Goal: Task Accomplishment & Management: Manage account settings

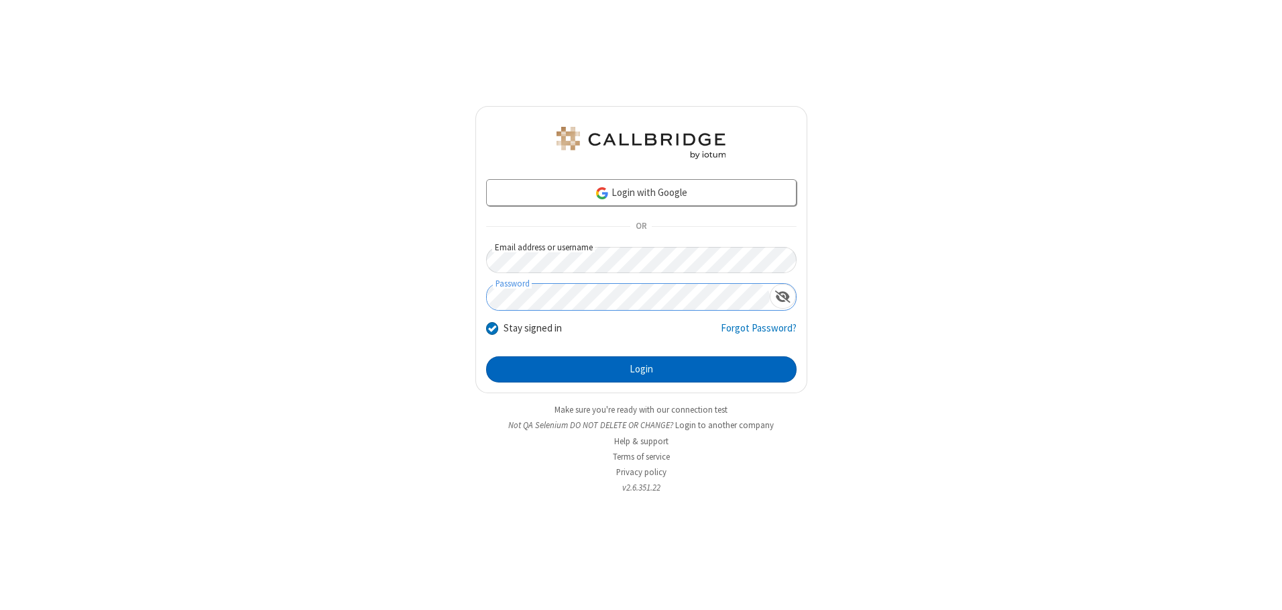
click at [641, 369] on button "Login" at bounding box center [641, 369] width 311 height 27
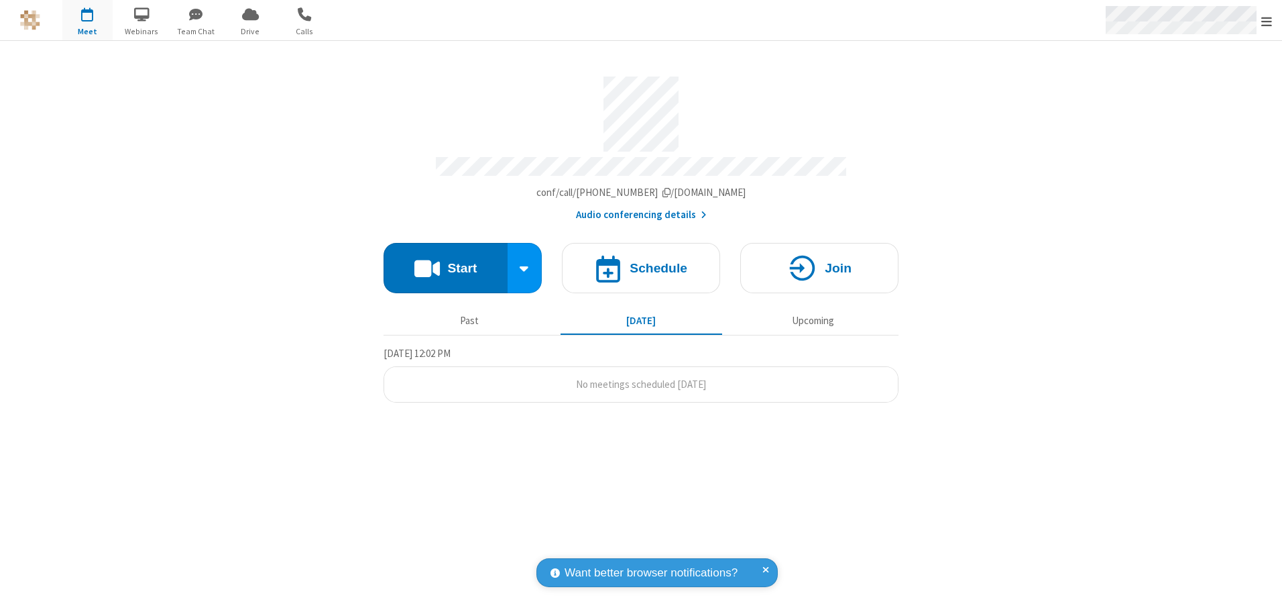
click at [1267, 21] on span "Open menu" at bounding box center [1267, 21] width 11 height 13
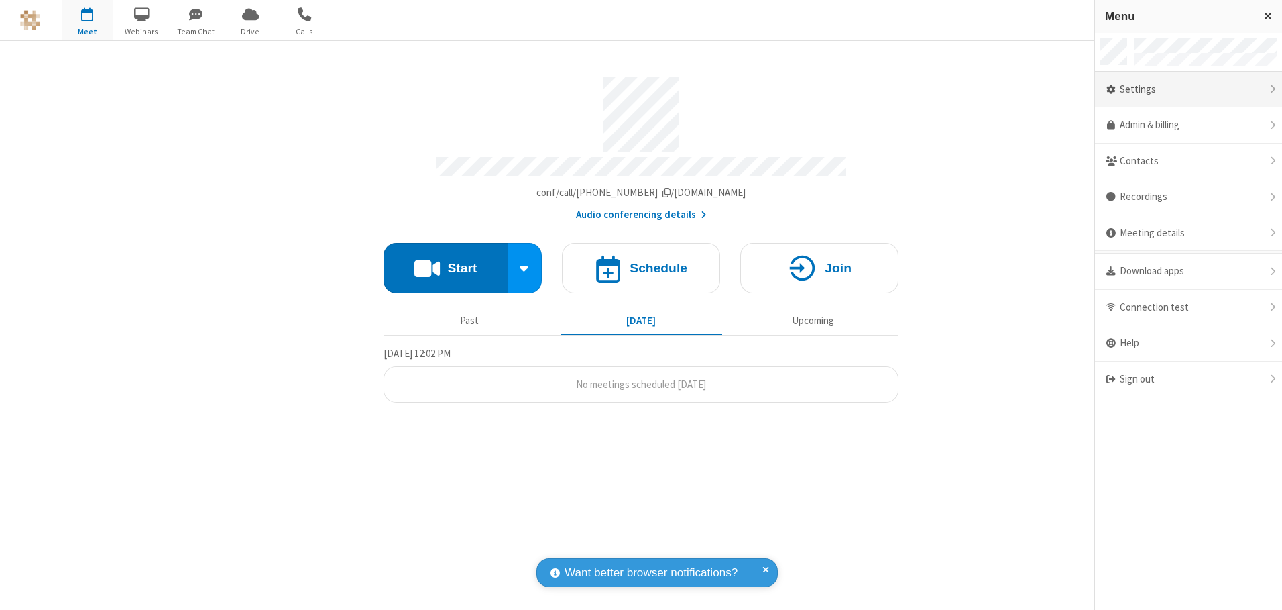
click at [1188, 89] on div "Settings" at bounding box center [1188, 90] width 187 height 36
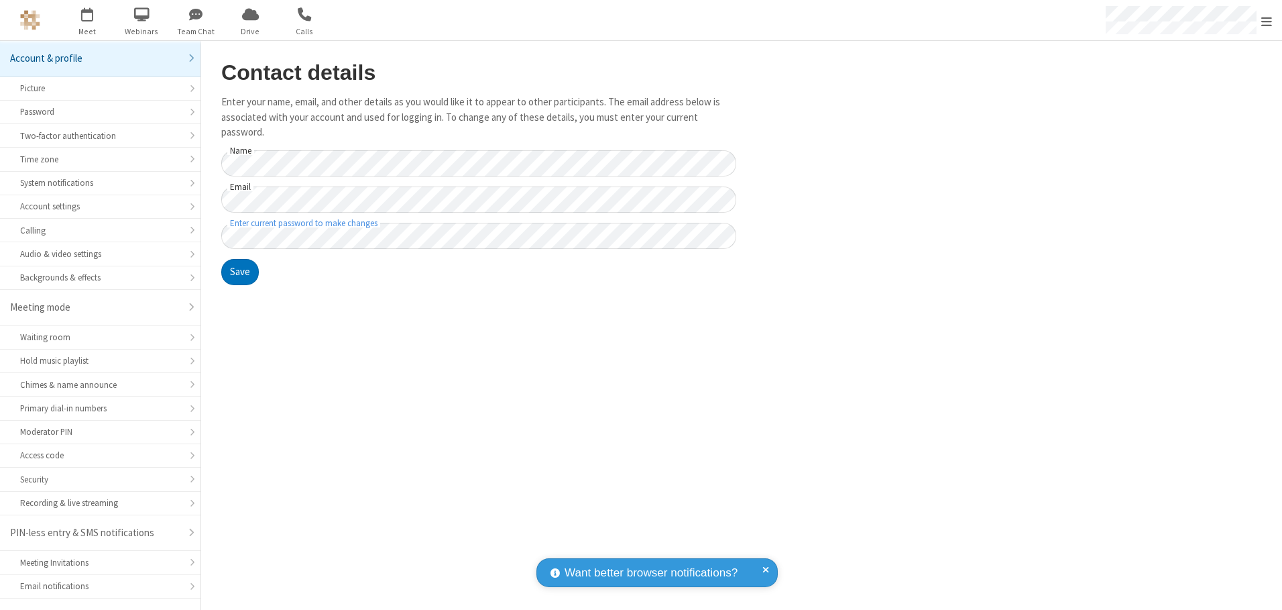
scroll to position [23, 0]
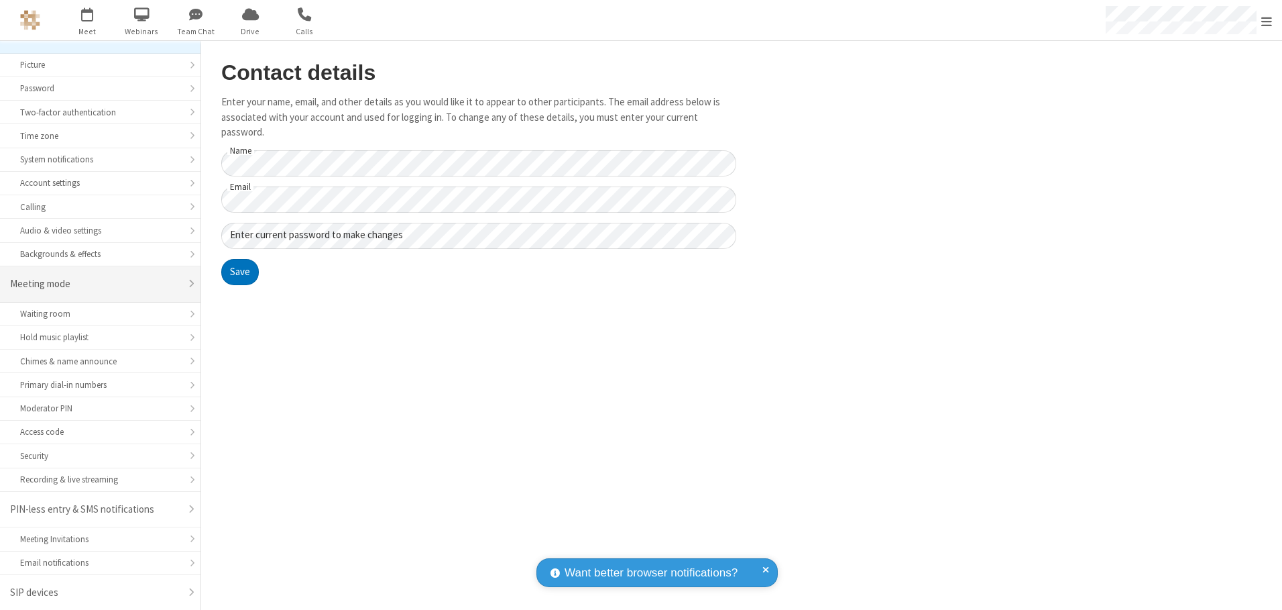
click at [95, 284] on div "Meeting mode" at bounding box center [95, 283] width 170 height 15
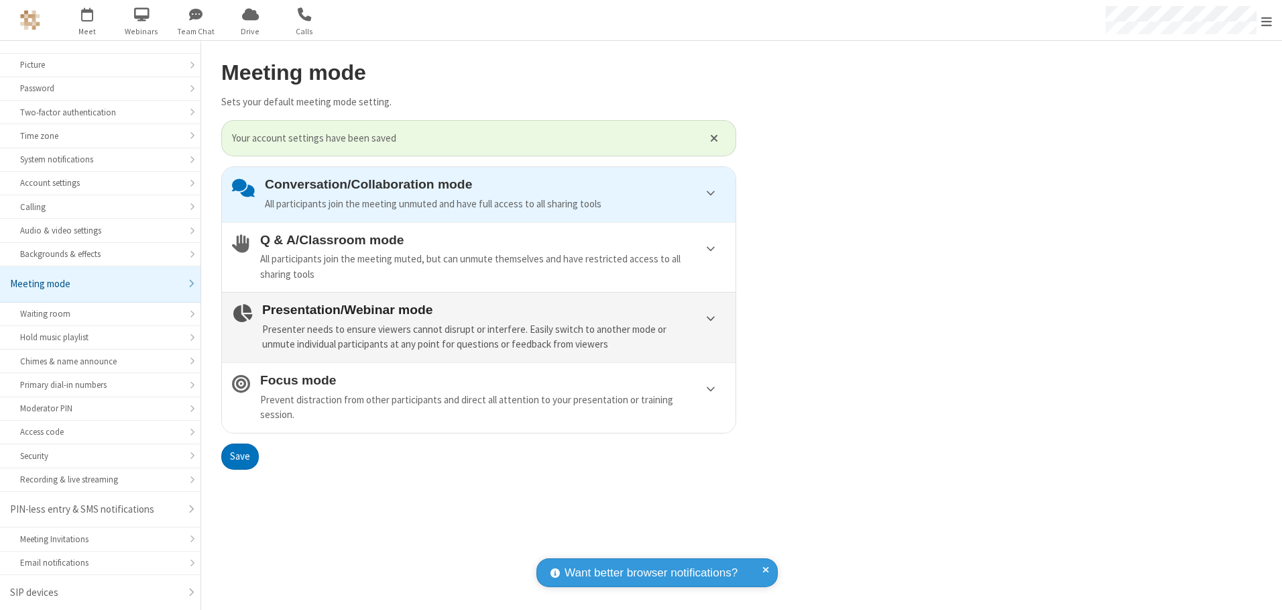
click at [479, 327] on div "Presenter needs to ensure viewers cannot disrupt or interfere. Easily switch to…" at bounding box center [493, 337] width 463 height 30
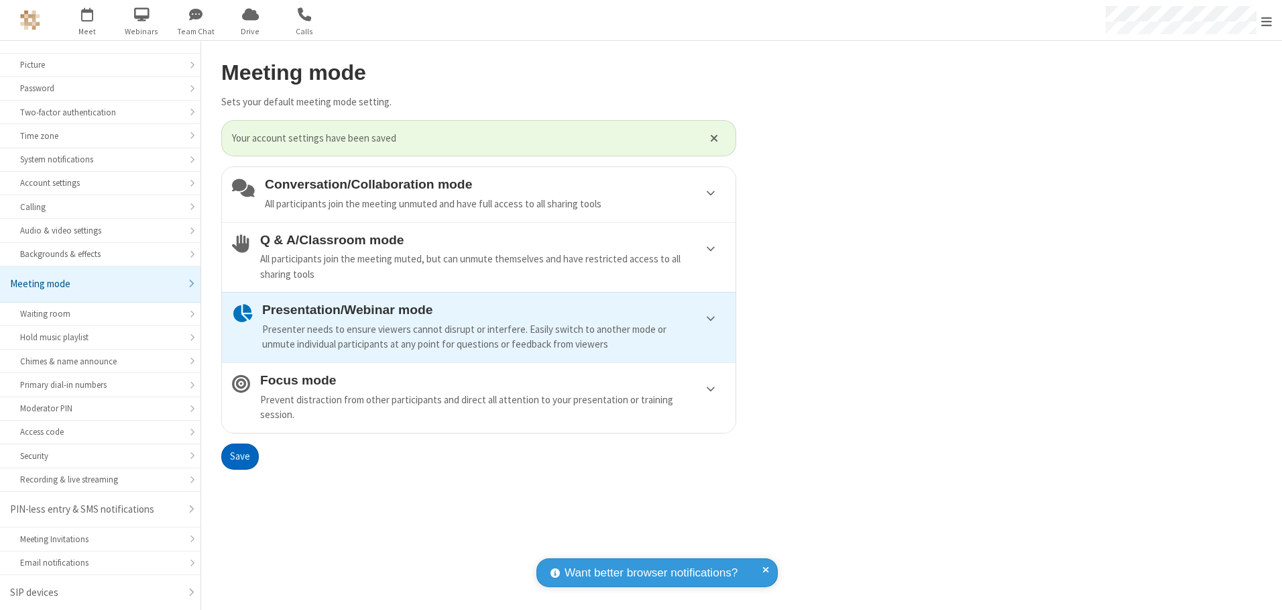
click at [239, 456] on button "Save" at bounding box center [240, 456] width 38 height 27
click at [1267, 20] on span "Open menu" at bounding box center [1267, 21] width 11 height 13
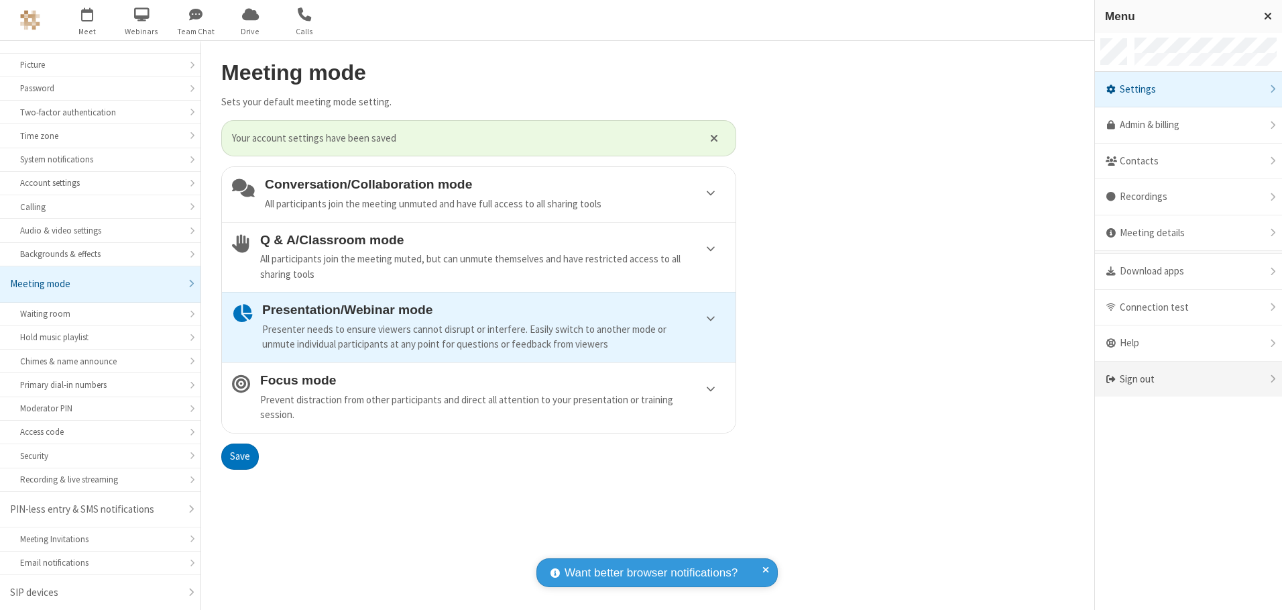
click at [1188, 379] on div "Sign out" at bounding box center [1188, 380] width 187 height 36
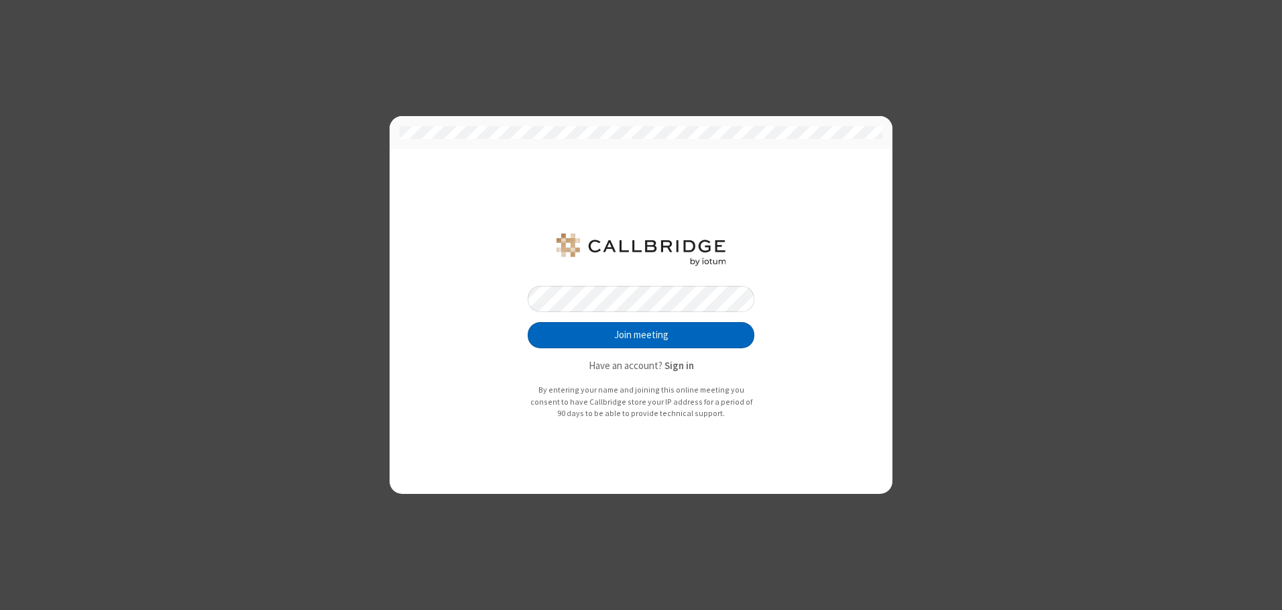
click at [641, 335] on button "Join meeting" at bounding box center [641, 335] width 227 height 27
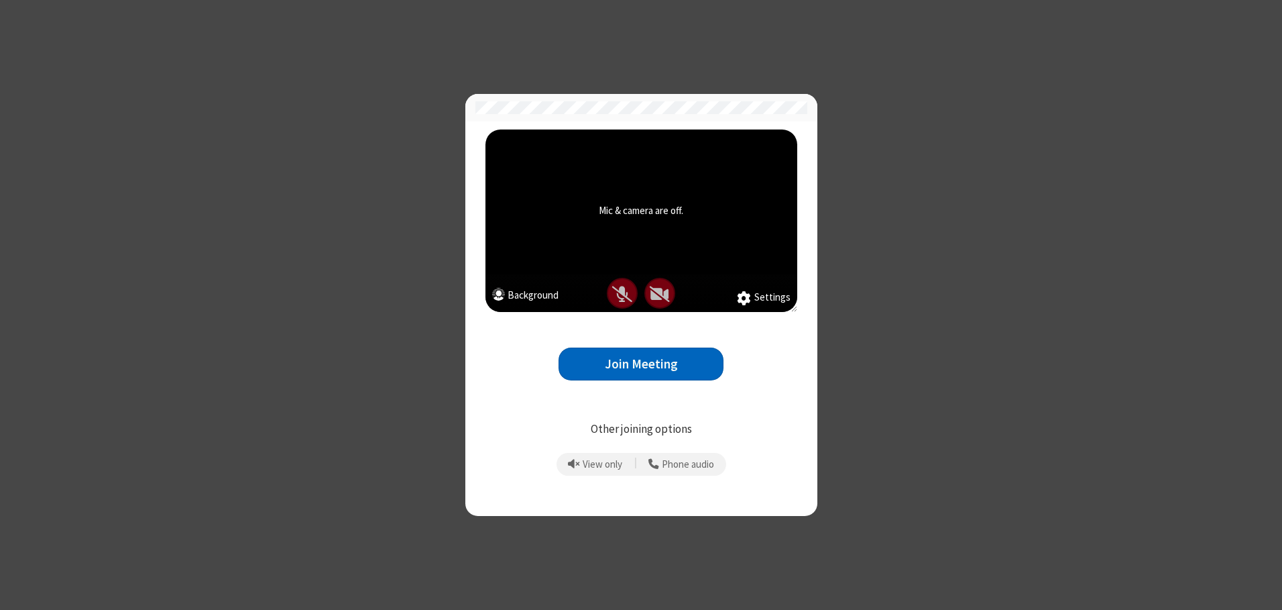
click at [641, 364] on button "Join Meeting" at bounding box center [641, 363] width 165 height 33
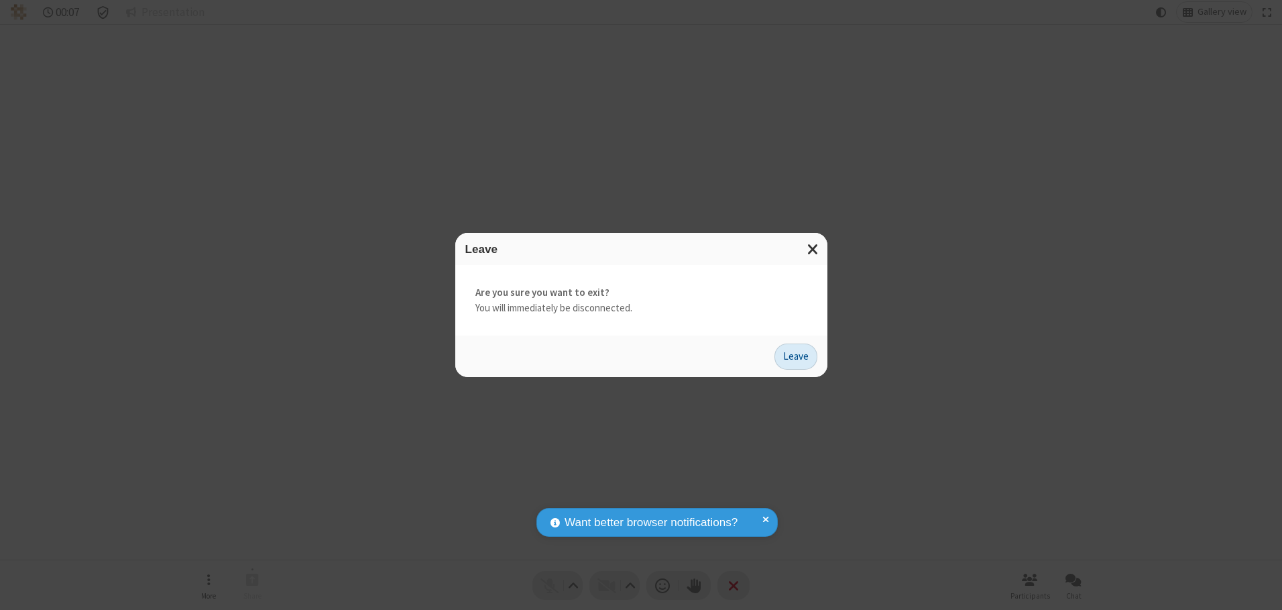
click at [796, 356] on button "Leave" at bounding box center [796, 356] width 43 height 27
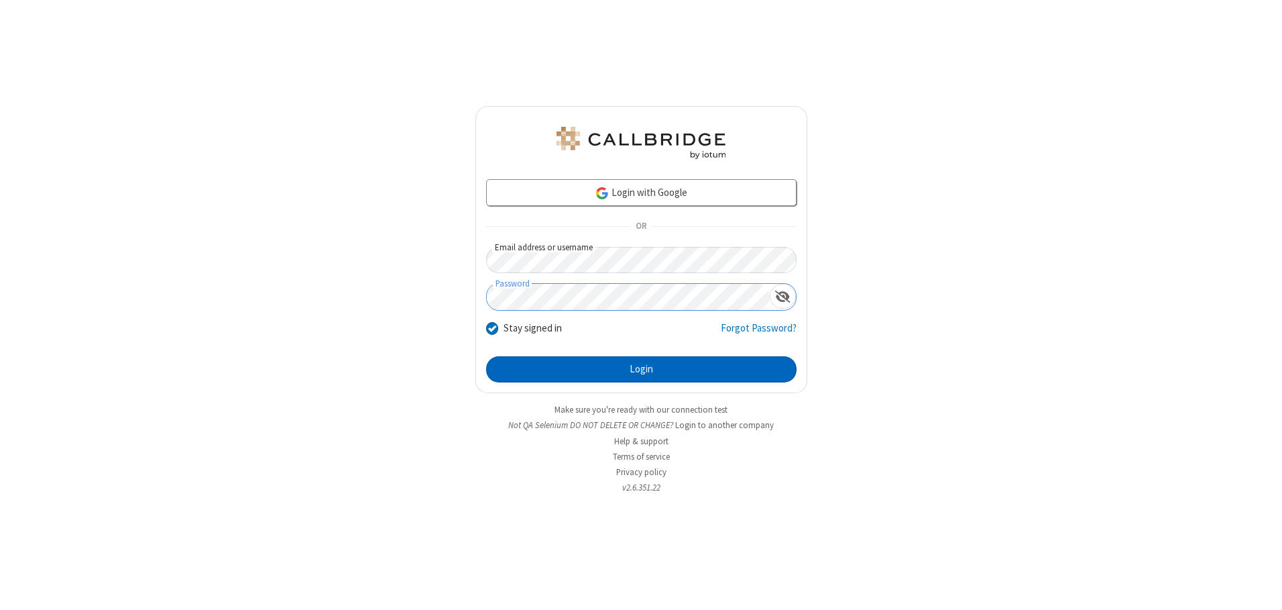
click at [641, 369] on button "Login" at bounding box center [641, 369] width 311 height 27
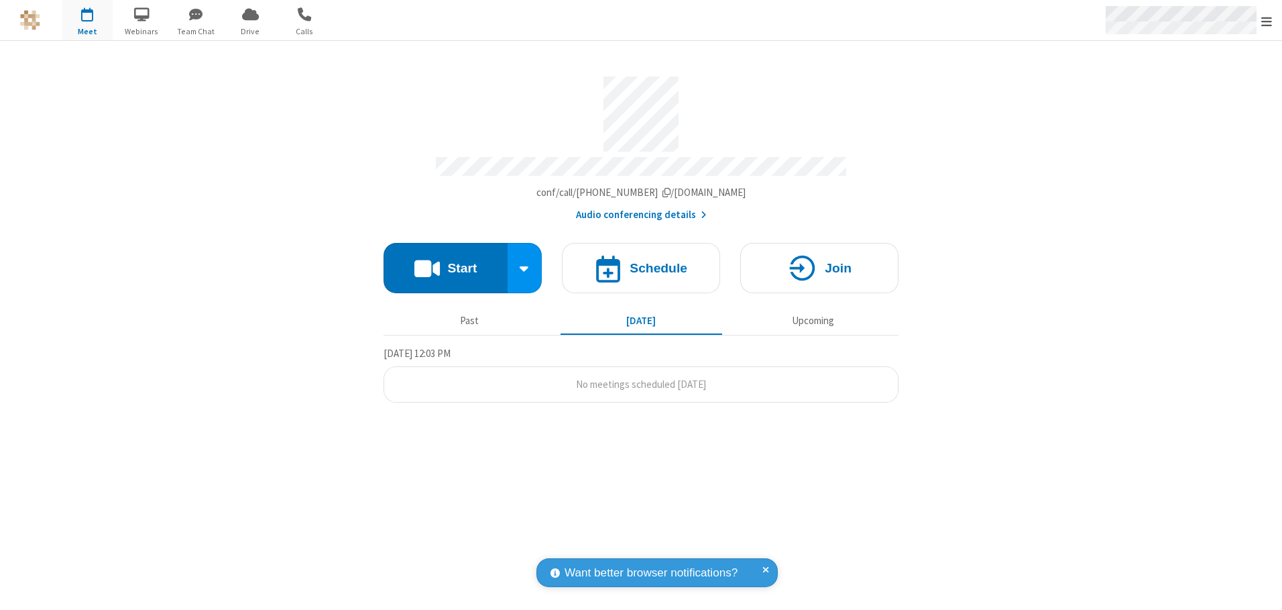
click at [1267, 21] on span "Open menu" at bounding box center [1267, 21] width 11 height 13
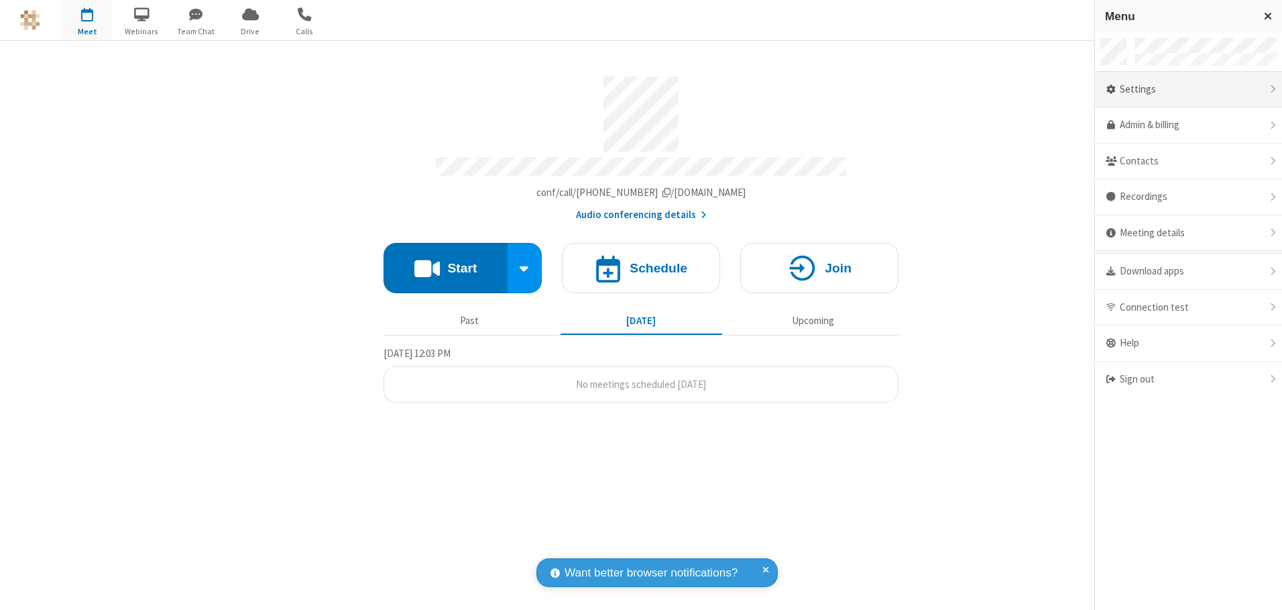
click at [1188, 89] on div "Settings" at bounding box center [1188, 90] width 187 height 36
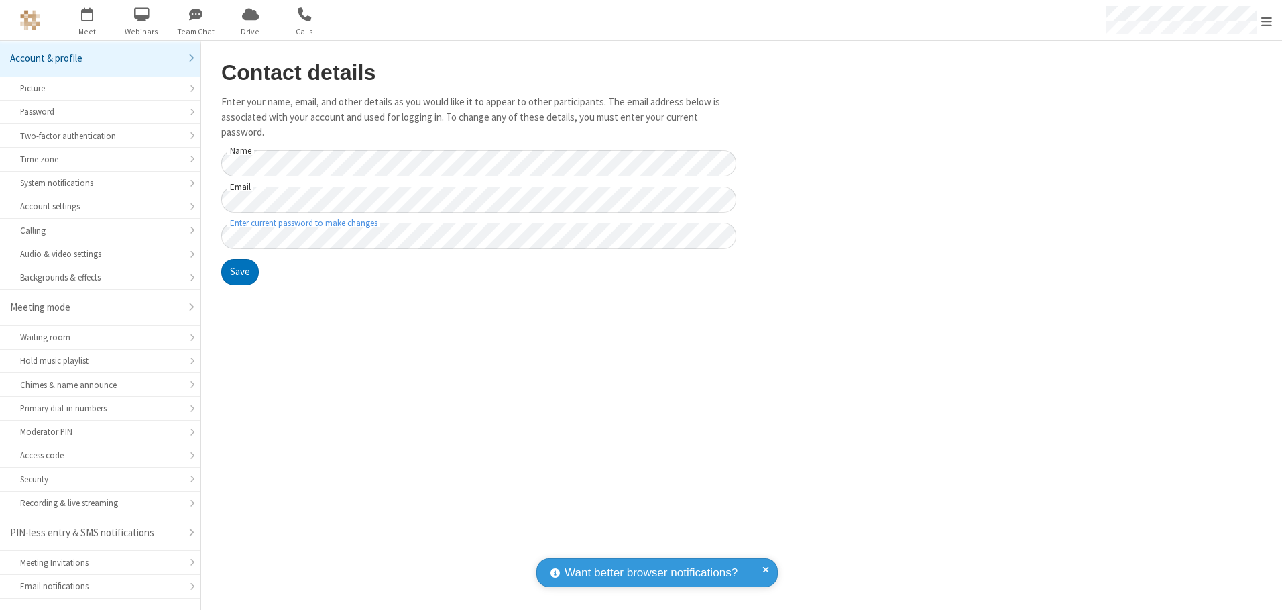
scroll to position [23, 0]
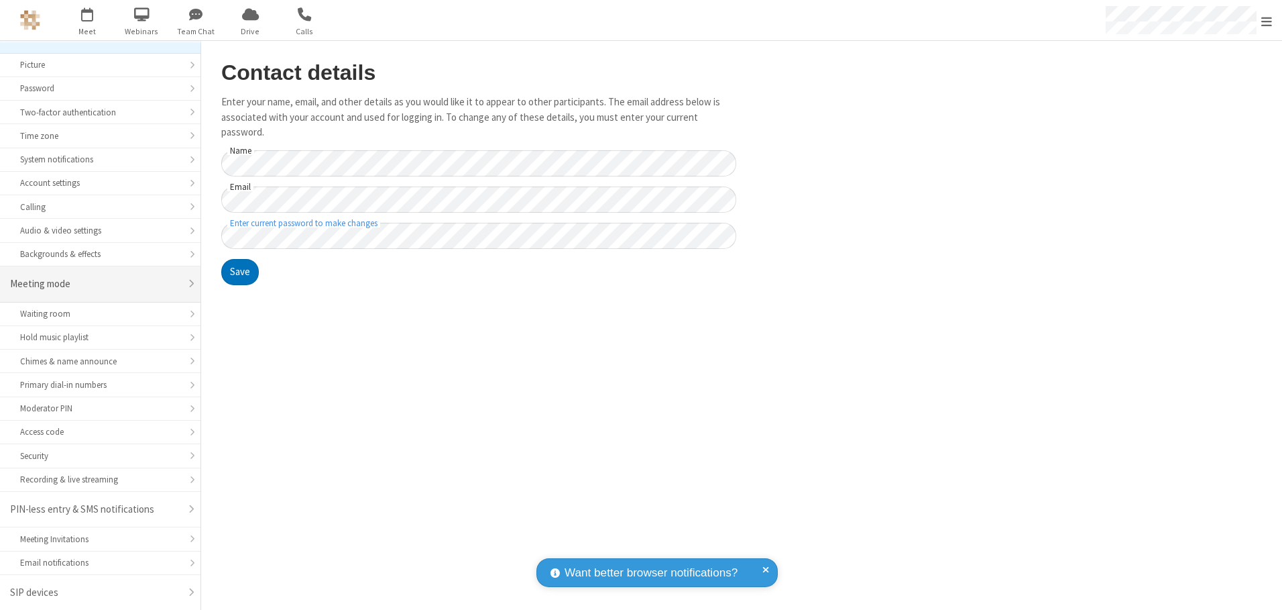
click at [95, 284] on div "Meeting mode" at bounding box center [95, 283] width 170 height 15
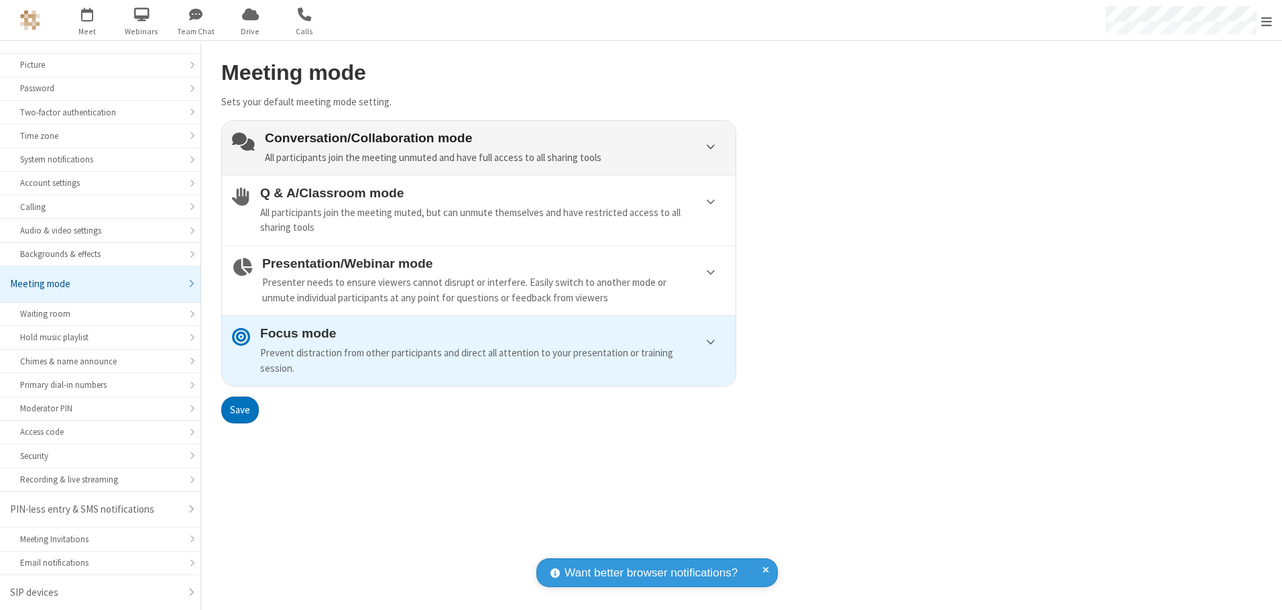
click at [479, 148] on div "Conversation/Collaboration mode All participants join the meeting unmuted and h…" at bounding box center [495, 148] width 461 height 34
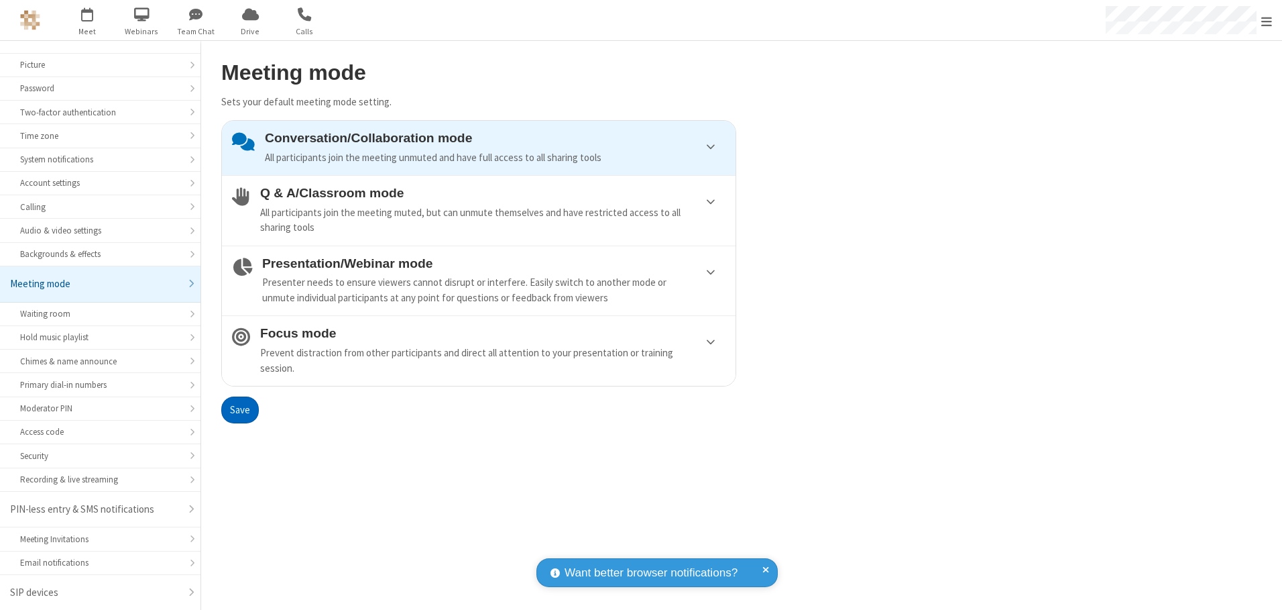
click at [239, 409] on button "Save" at bounding box center [240, 409] width 38 height 27
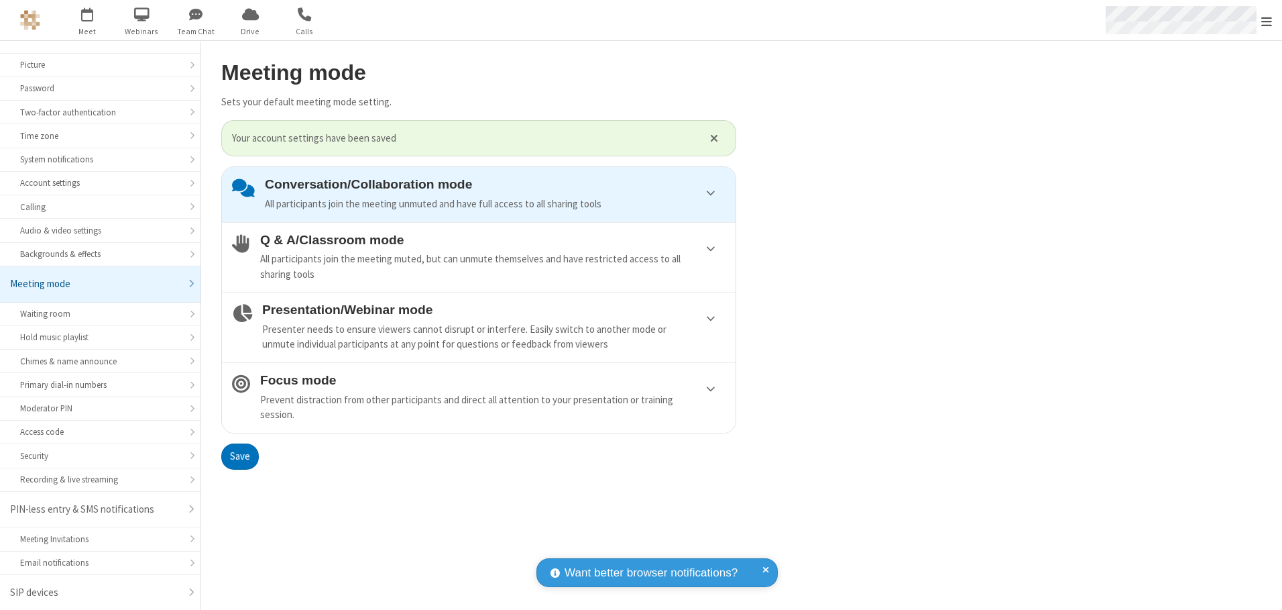
click at [1267, 20] on span "Open menu" at bounding box center [1267, 21] width 11 height 13
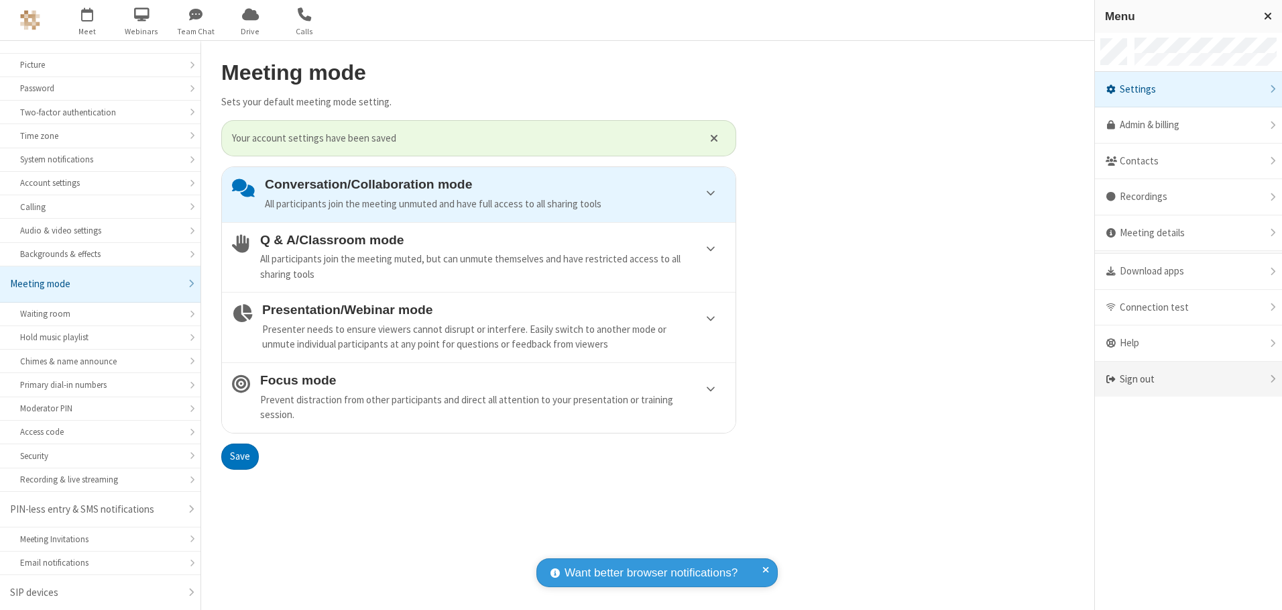
click at [1188, 379] on div "Sign out" at bounding box center [1188, 380] width 187 height 36
